Goal: Entertainment & Leisure: Consume media (video, audio)

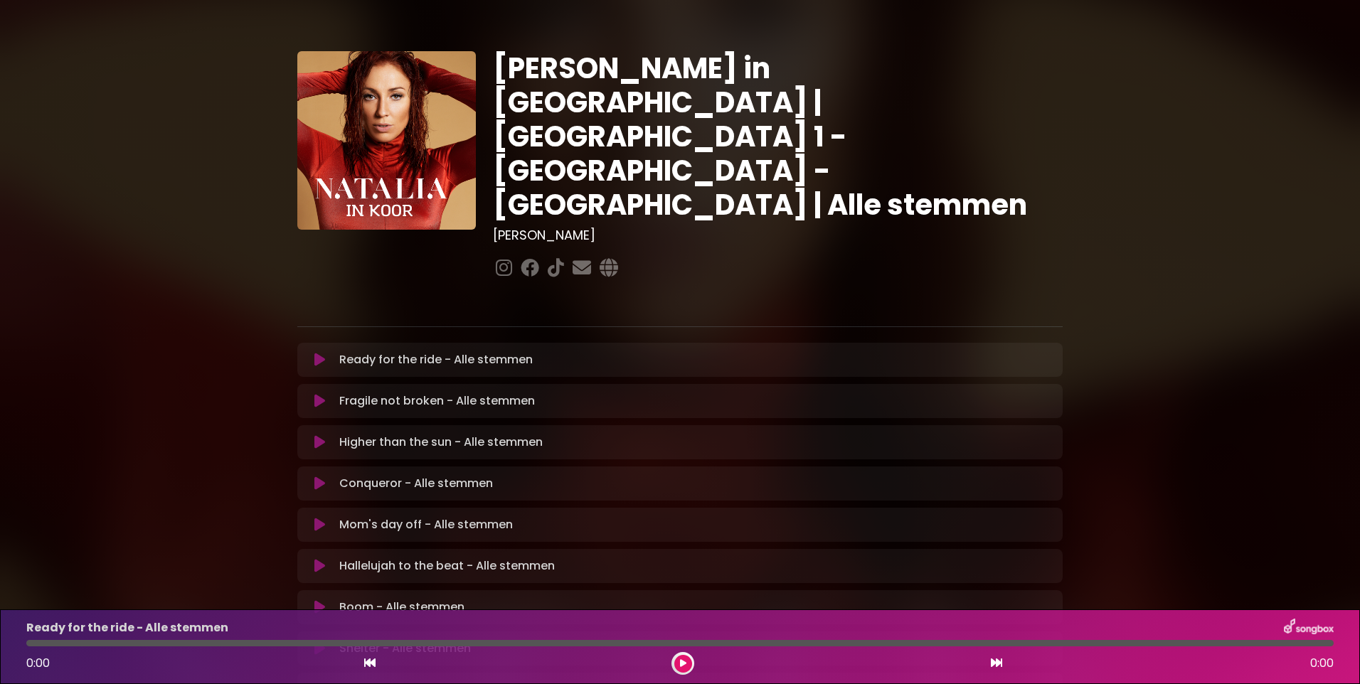
click at [317, 559] on icon at bounding box center [319, 566] width 11 height 14
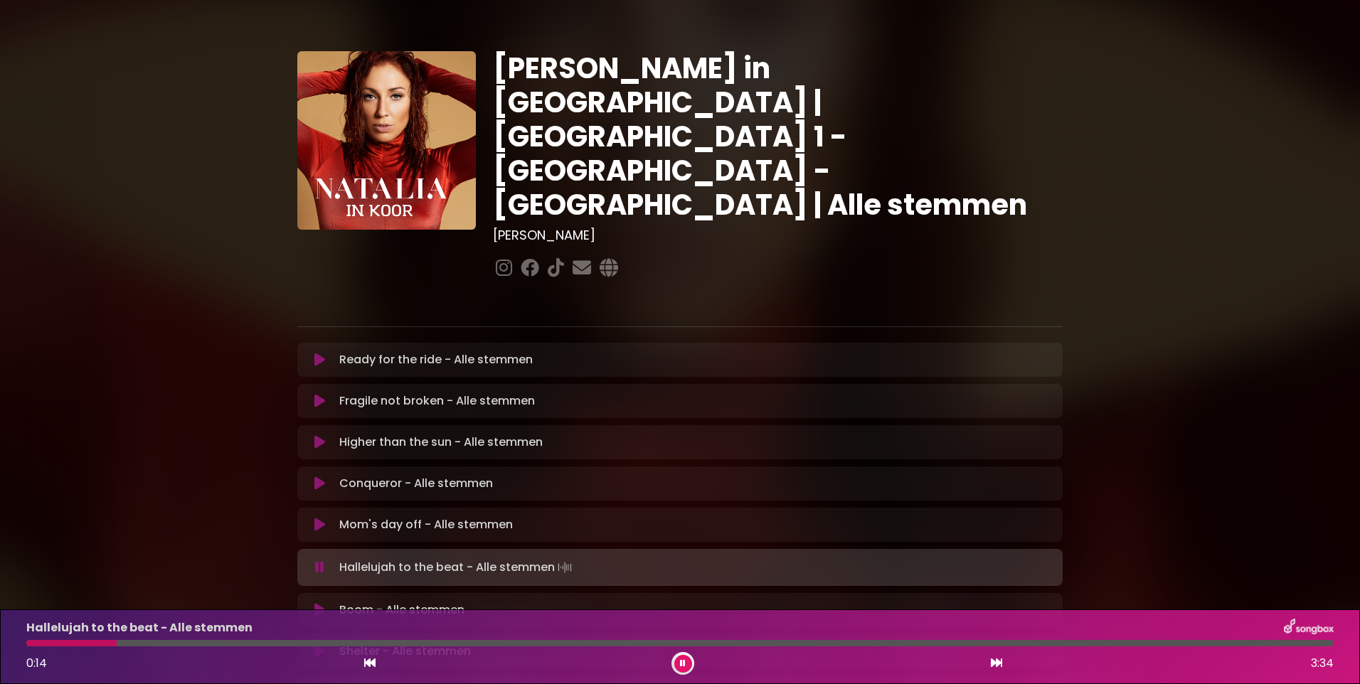
click at [678, 662] on button at bounding box center [683, 664] width 18 height 18
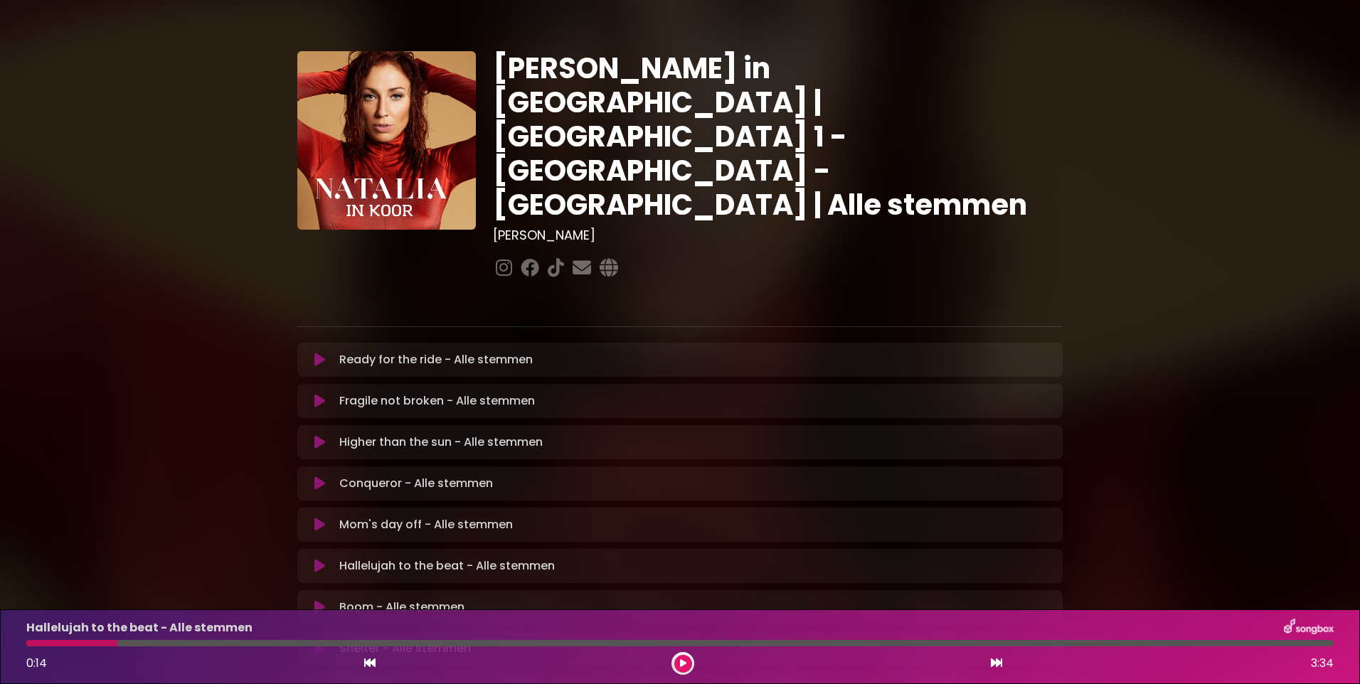
click at [32, 643] on div at bounding box center [71, 643] width 91 height 6
click at [369, 660] on icon at bounding box center [369, 662] width 11 height 11
click at [992, 663] on icon at bounding box center [996, 662] width 11 height 11
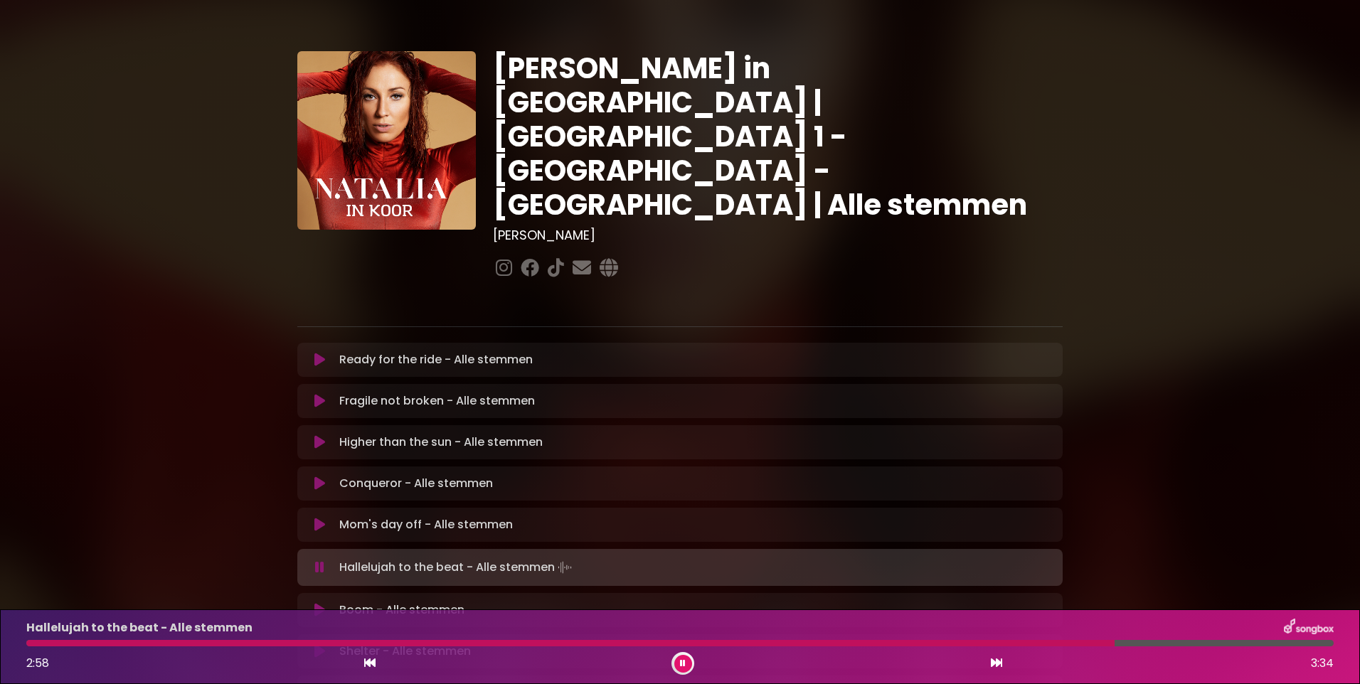
click at [692, 669] on div at bounding box center [683, 663] width 23 height 23
click at [684, 666] on icon at bounding box center [683, 664] width 10 height 10
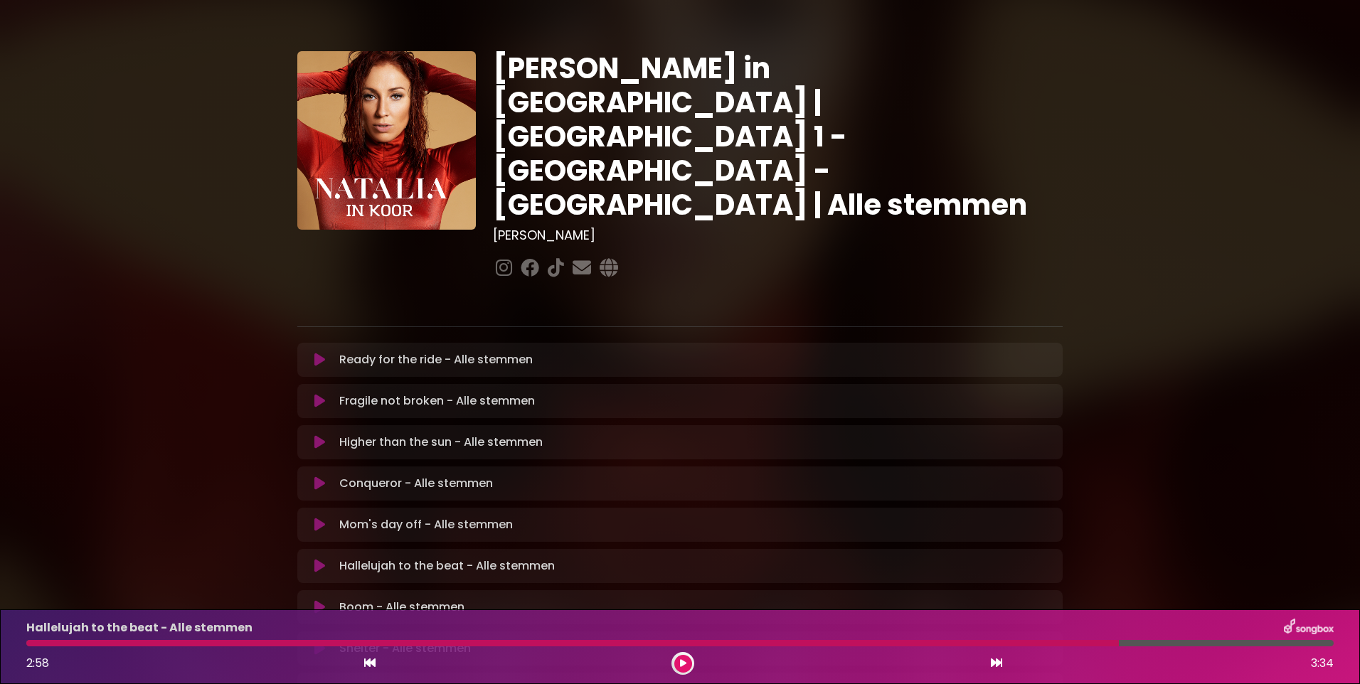
click at [322, 600] on icon at bounding box center [319, 607] width 11 height 14
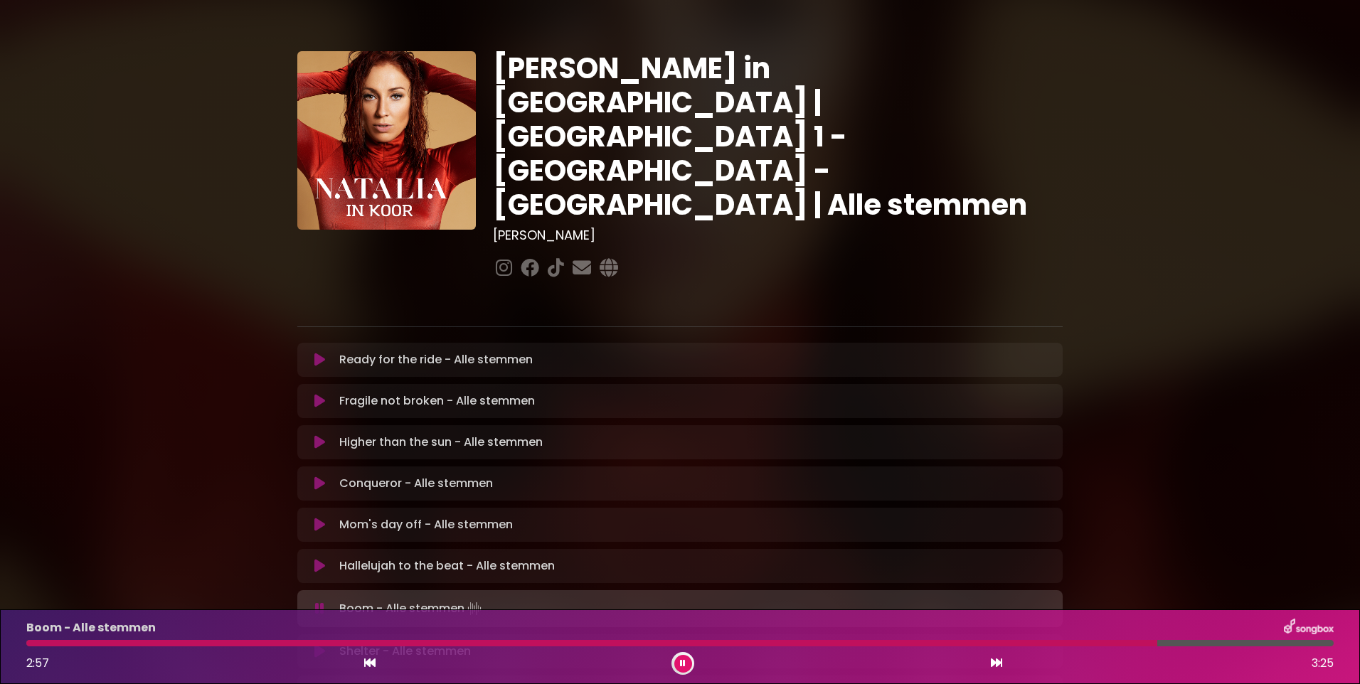
click at [1096, 643] on div at bounding box center [591, 643] width 1131 height 6
click at [1049, 642] on div at bounding box center [537, 643] width 1023 height 6
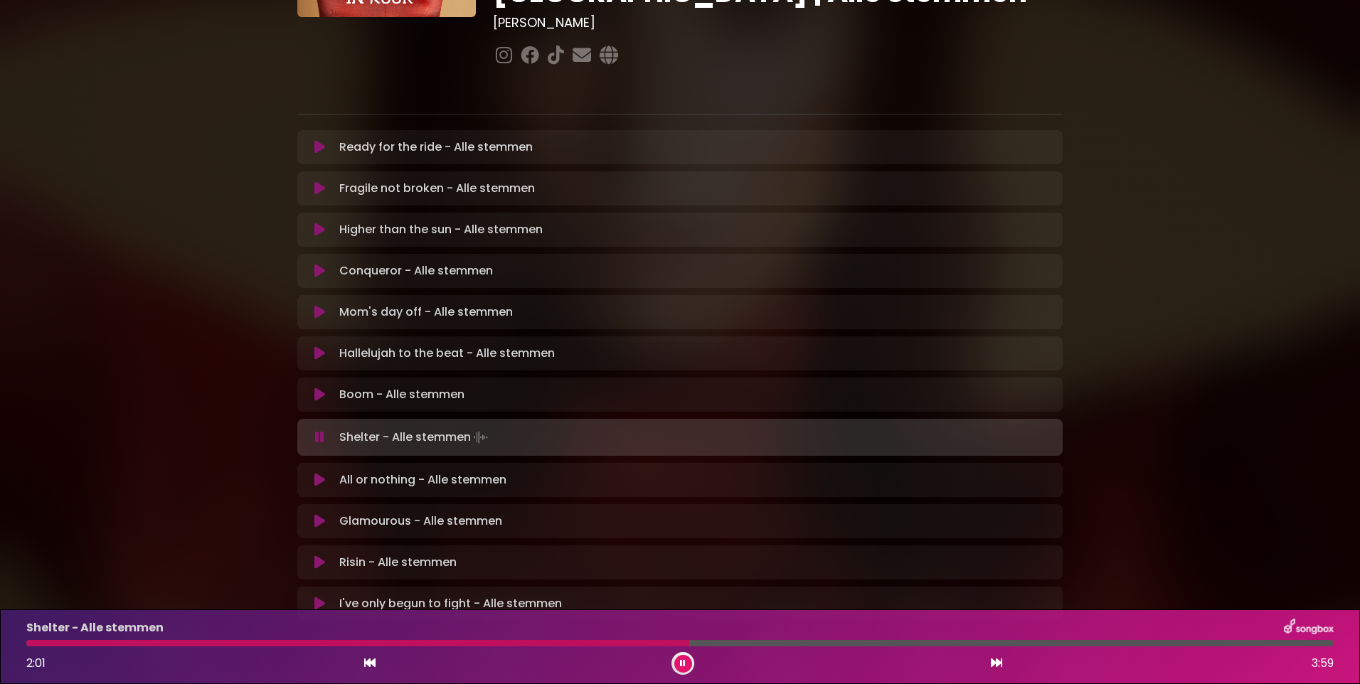
scroll to position [213, 0]
click at [313, 472] on button at bounding box center [320, 479] width 28 height 14
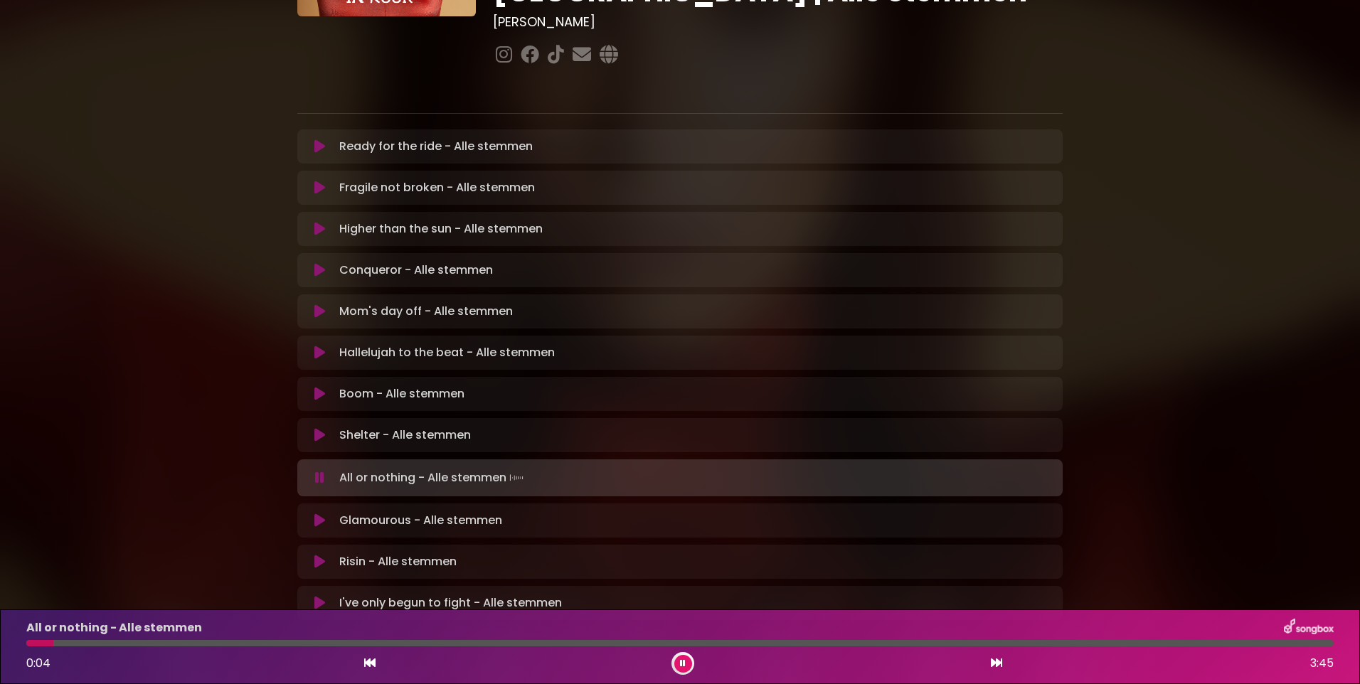
click at [687, 666] on button at bounding box center [683, 664] width 18 height 18
